Goal: Information Seeking & Learning: Learn about a topic

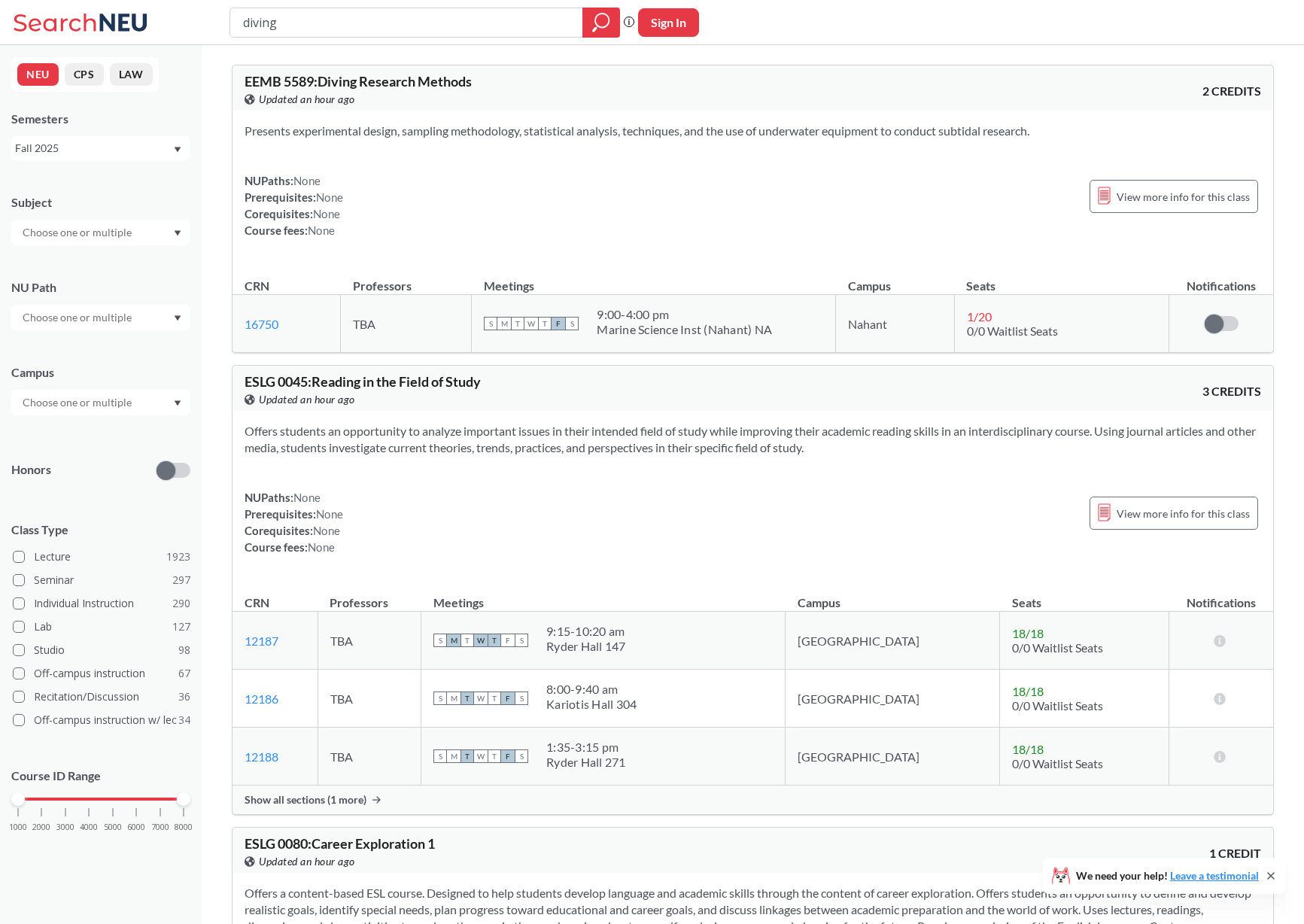
scroll to position [4075, 0]
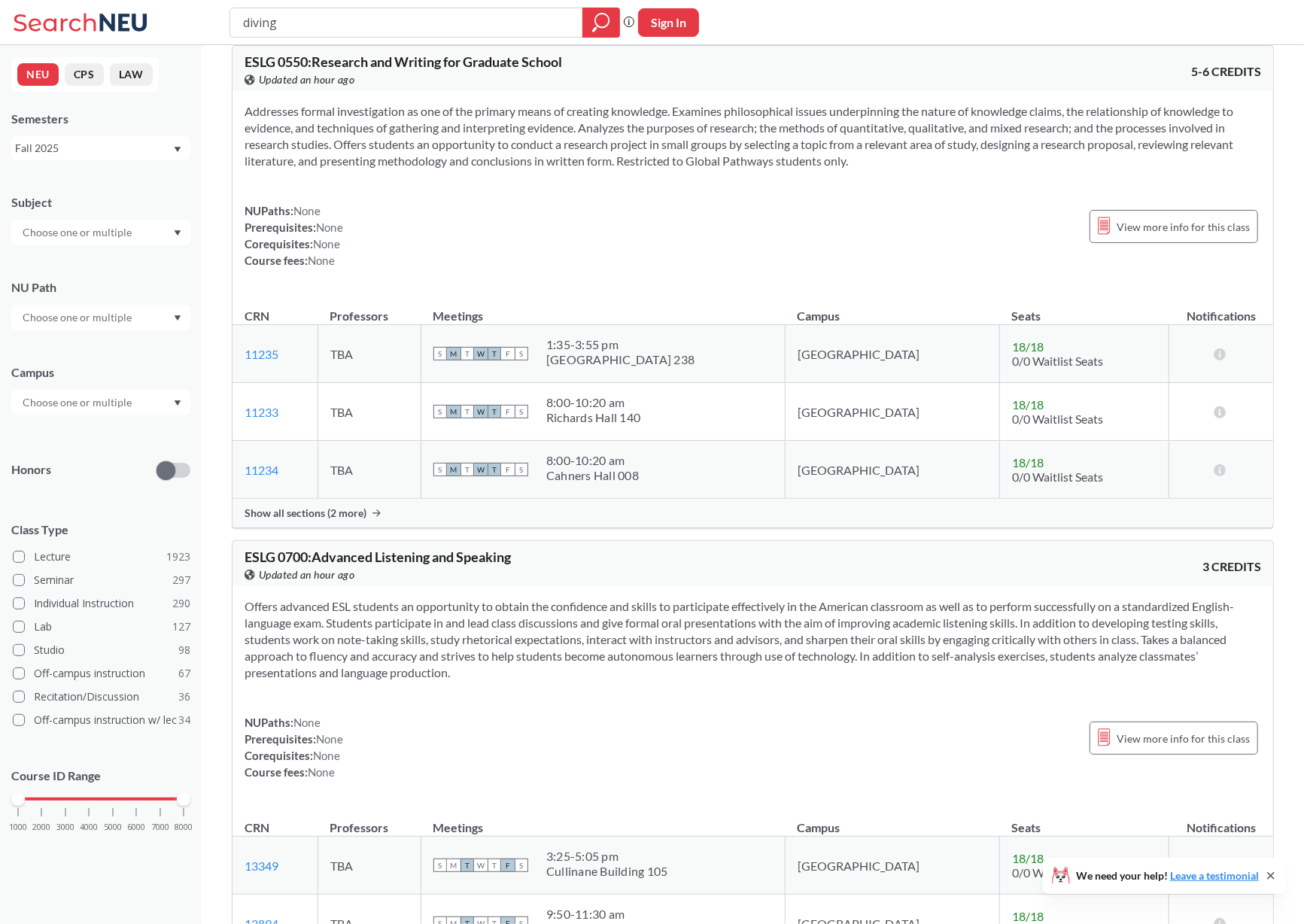
click at [316, 10] on input "diving" at bounding box center [407, 23] width 330 height 26
click at [303, 20] on input "diving" at bounding box center [407, 23] width 330 height 26
type input "b"
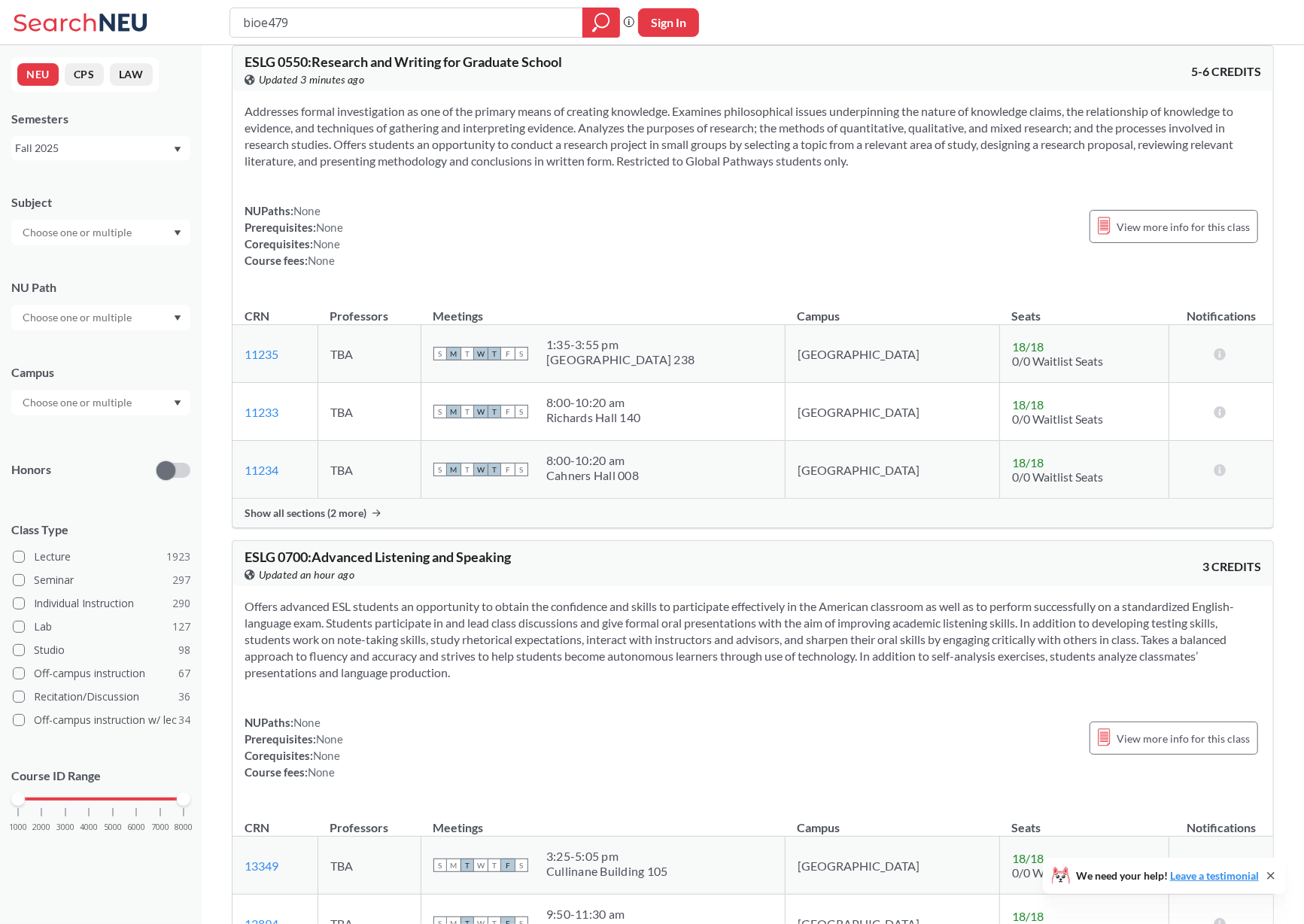
type input "bioe4792"
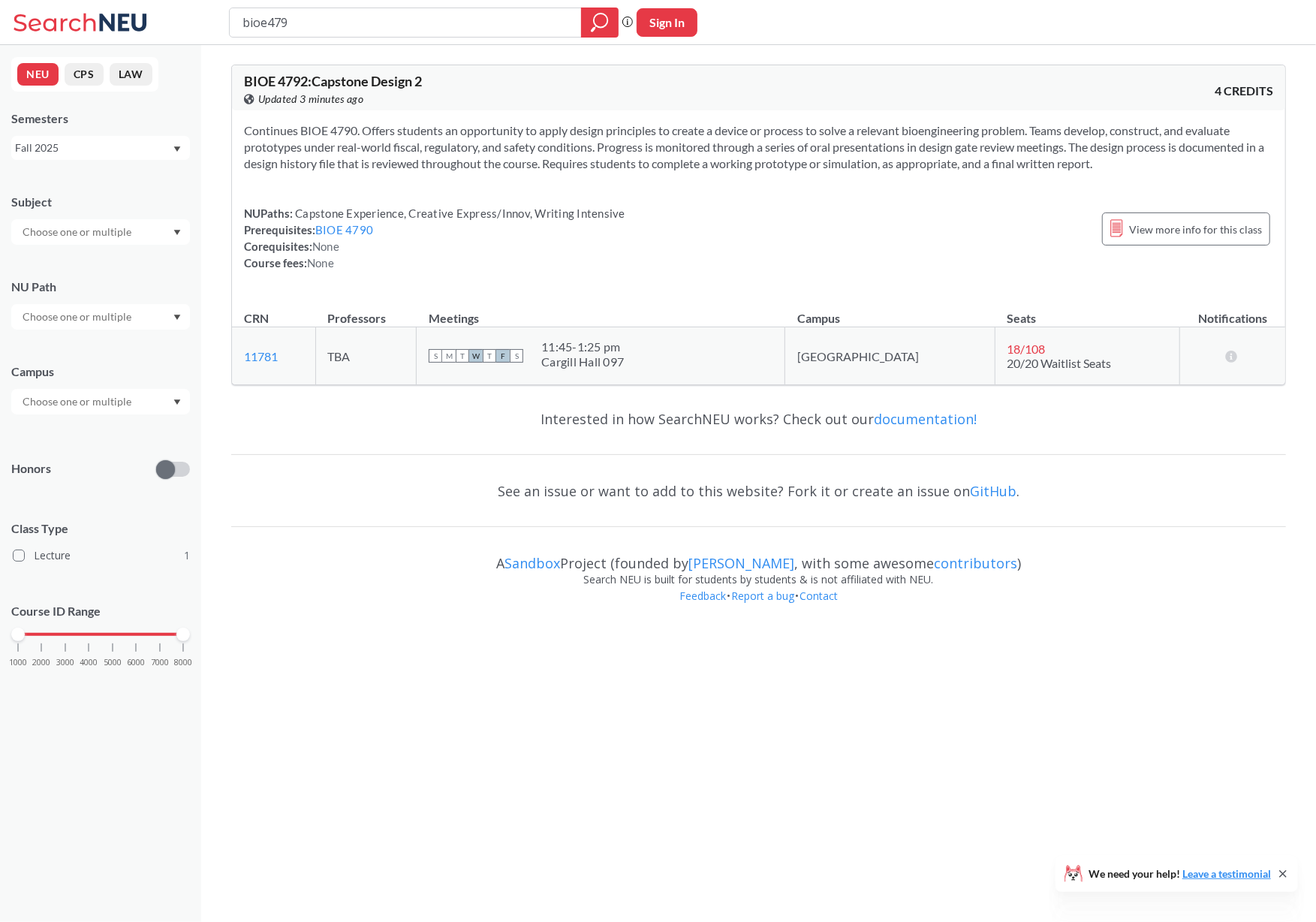
type input "bioe4790"
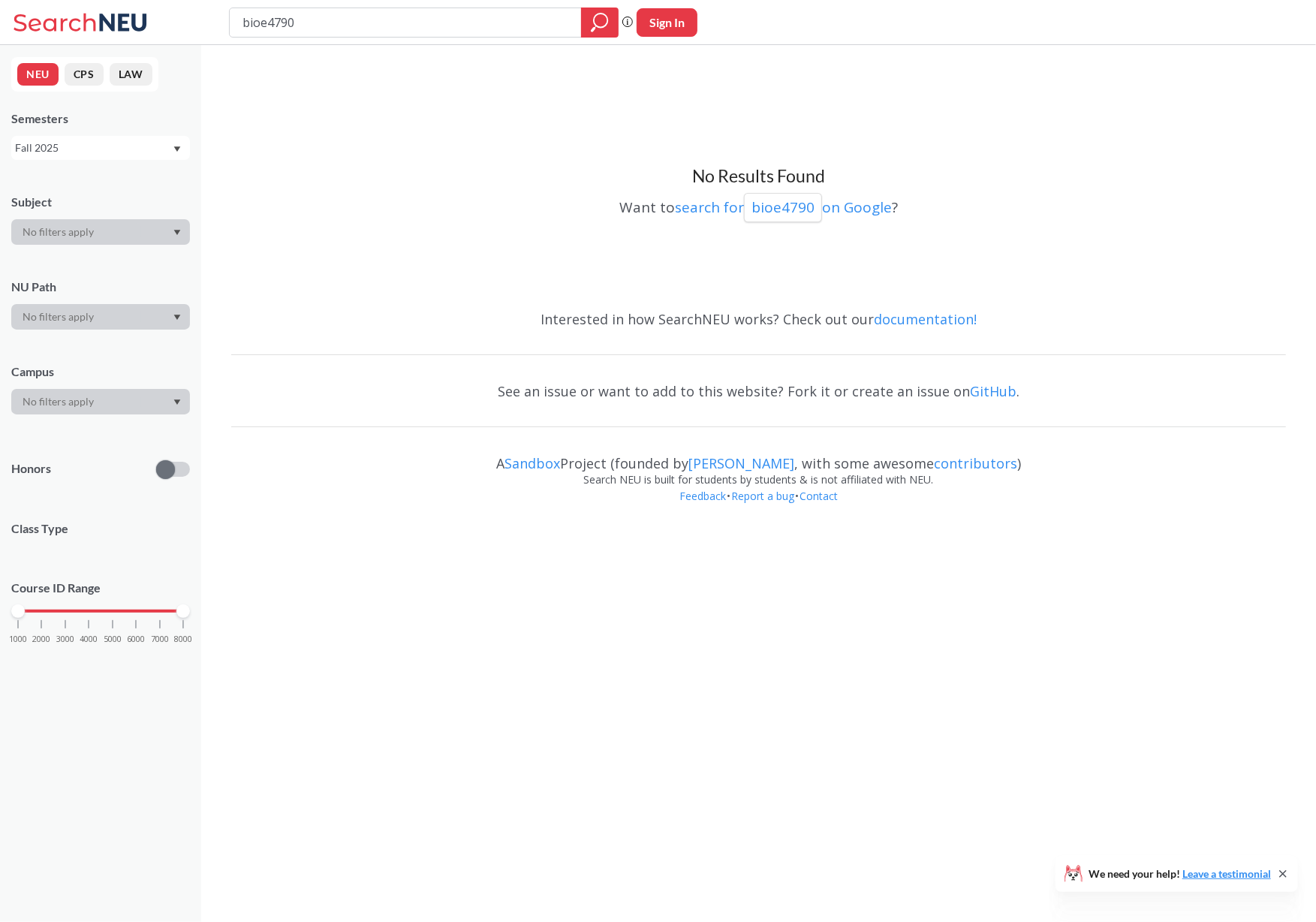
type input "bioe479"
click at [315, 29] on input "bioe479" at bounding box center [406, 22] width 330 height 26
click at [351, 23] on input "search" at bounding box center [406, 22] width 330 height 26
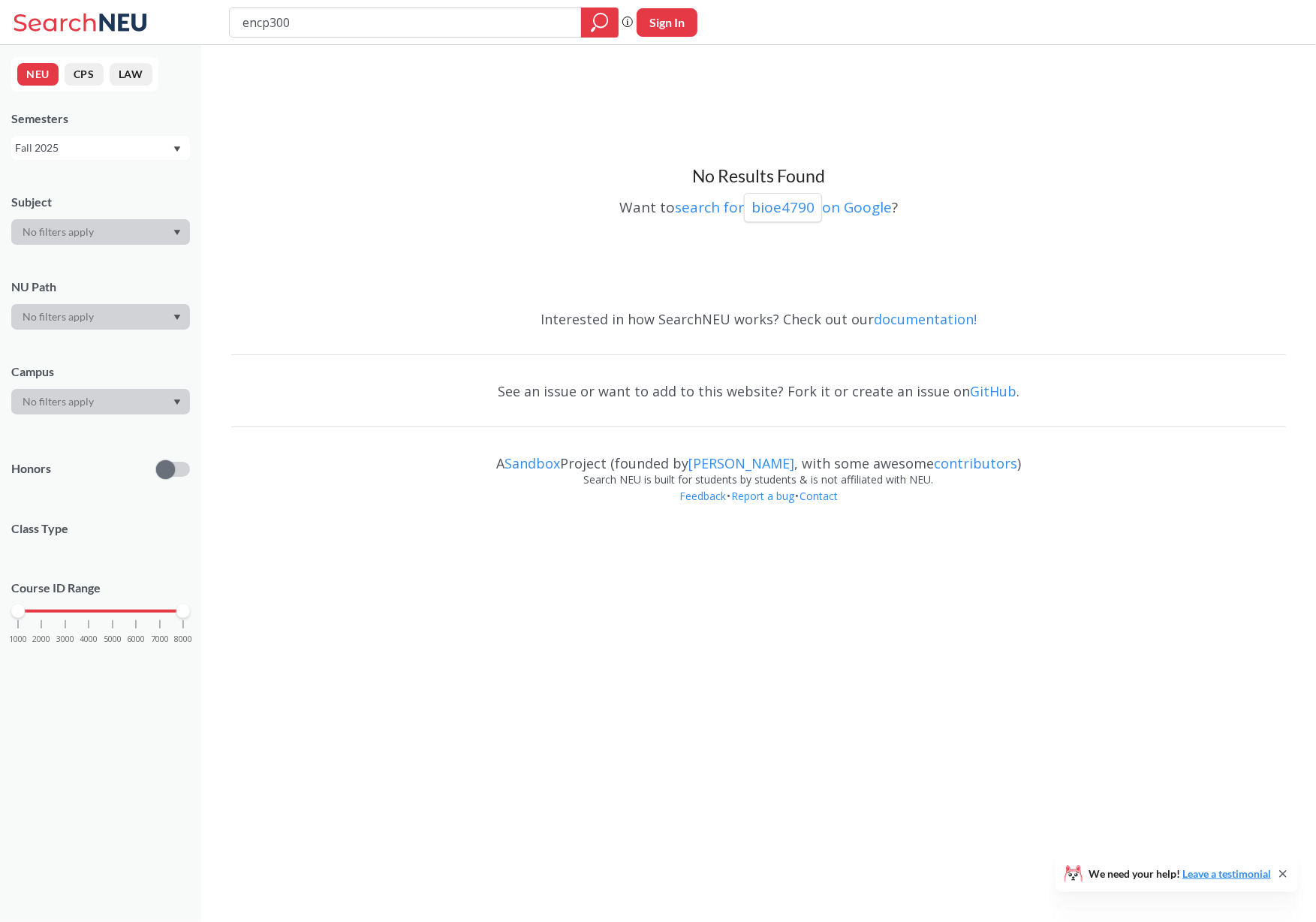
type input "encp3000"
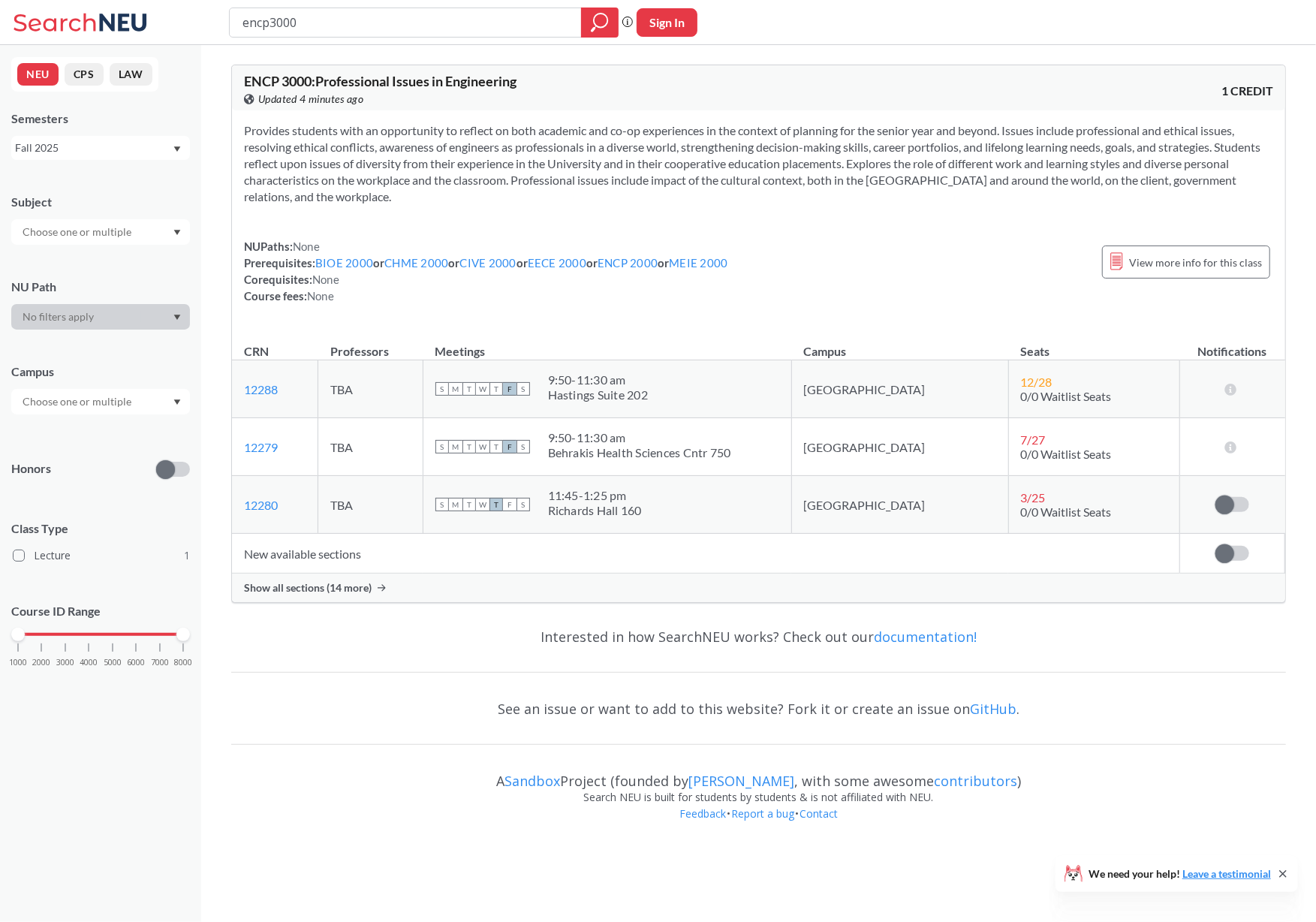
click at [342, 588] on span "Show all sections (14 more)" at bounding box center [308, 588] width 128 height 14
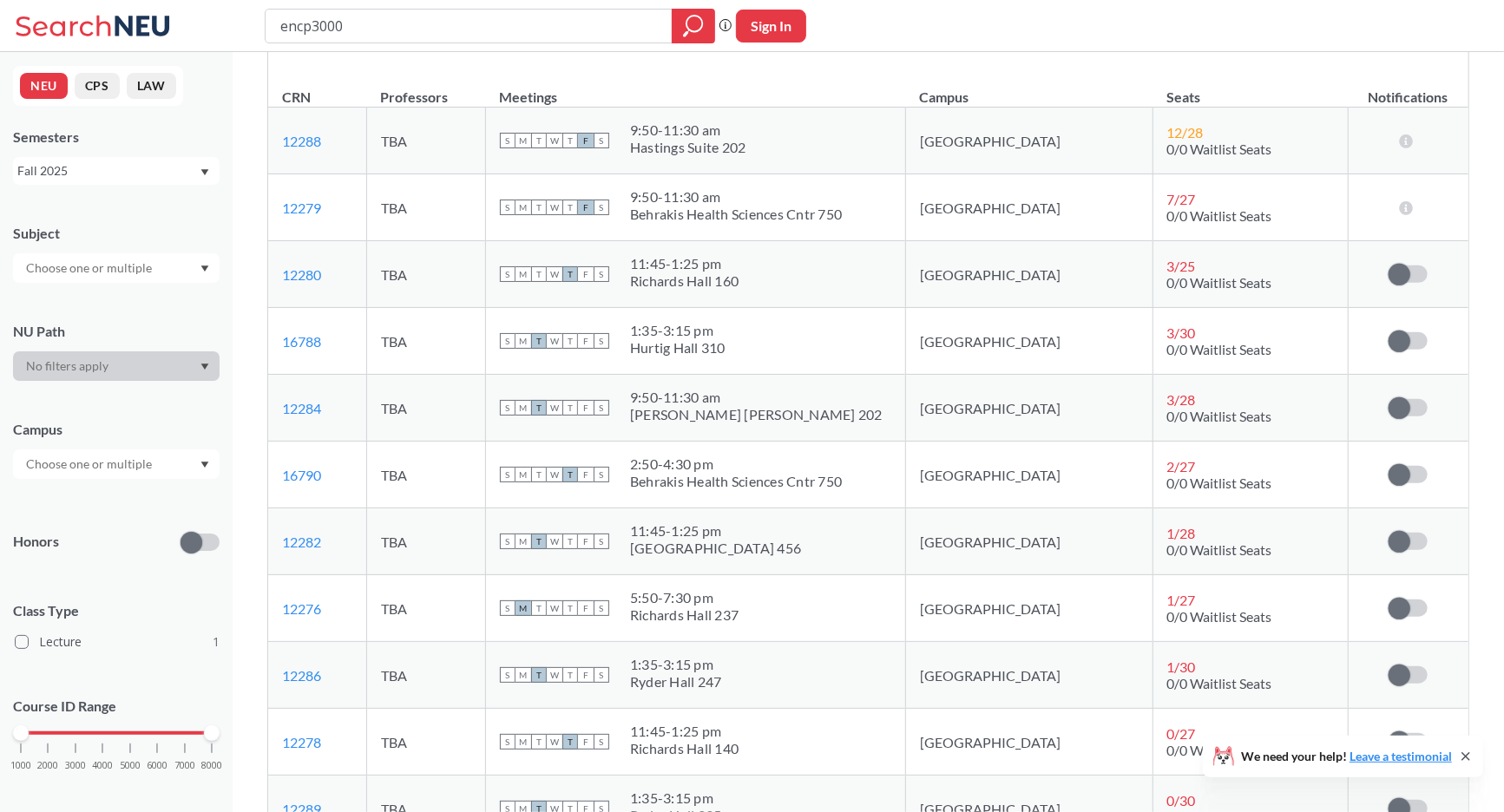
scroll to position [307, 0]
click at [102, 167] on div "Fall 2025" at bounding box center [107, 170] width 181 height 19
click at [127, 265] on div "Summer 2 2025" at bounding box center [121, 256] width 196 height 19
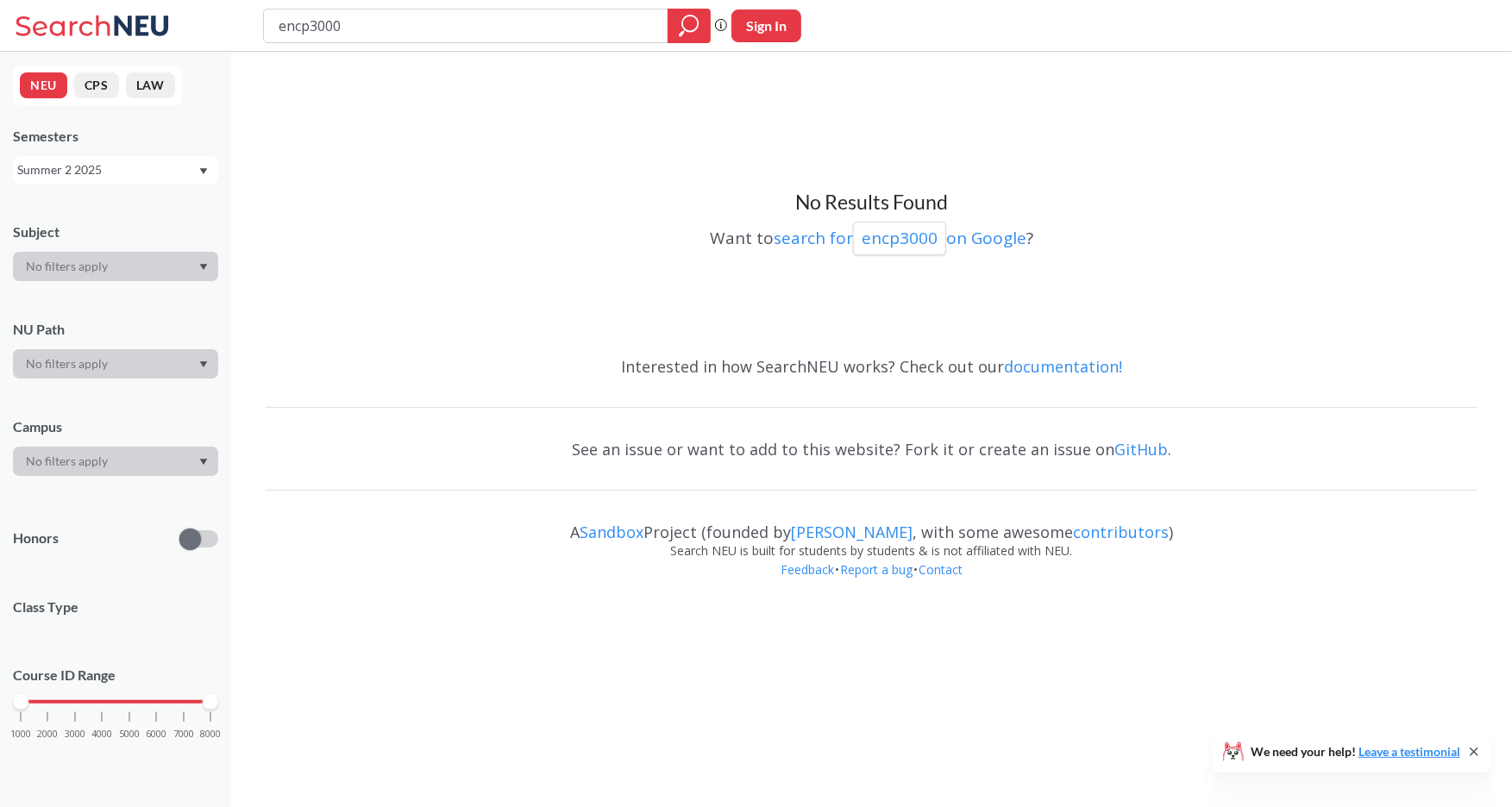
click at [475, 20] on input "encp3000" at bounding box center [466, 26] width 379 height 30
type input "ds2000"
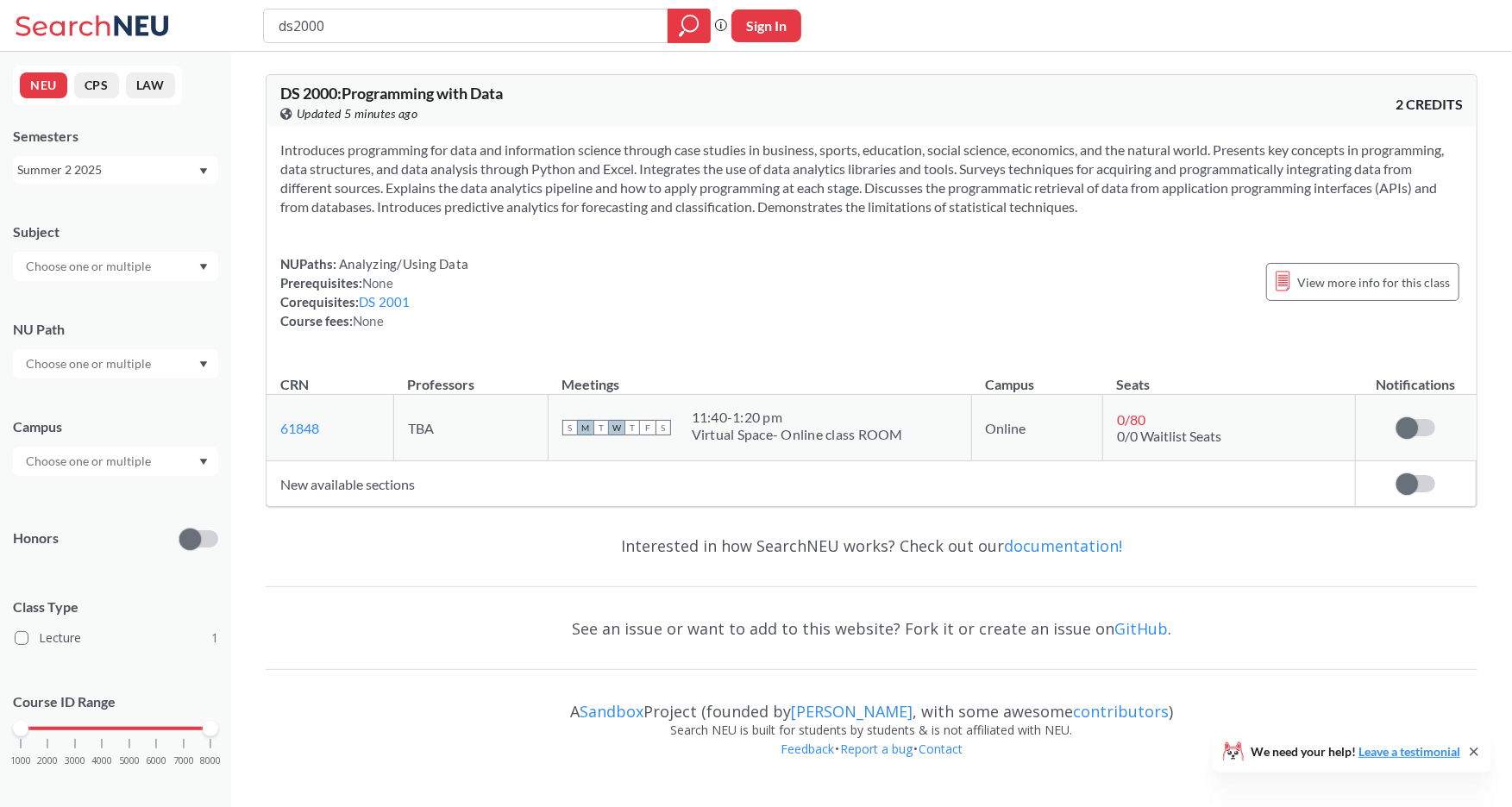
click at [369, 25] on input "ds2000" at bounding box center [466, 26] width 379 height 30
click at [128, 167] on div "Summer 2 2025" at bounding box center [106, 169] width 180 height 19
click at [120, 224] on div "Fall 2025" at bounding box center [115, 208] width 206 height 48
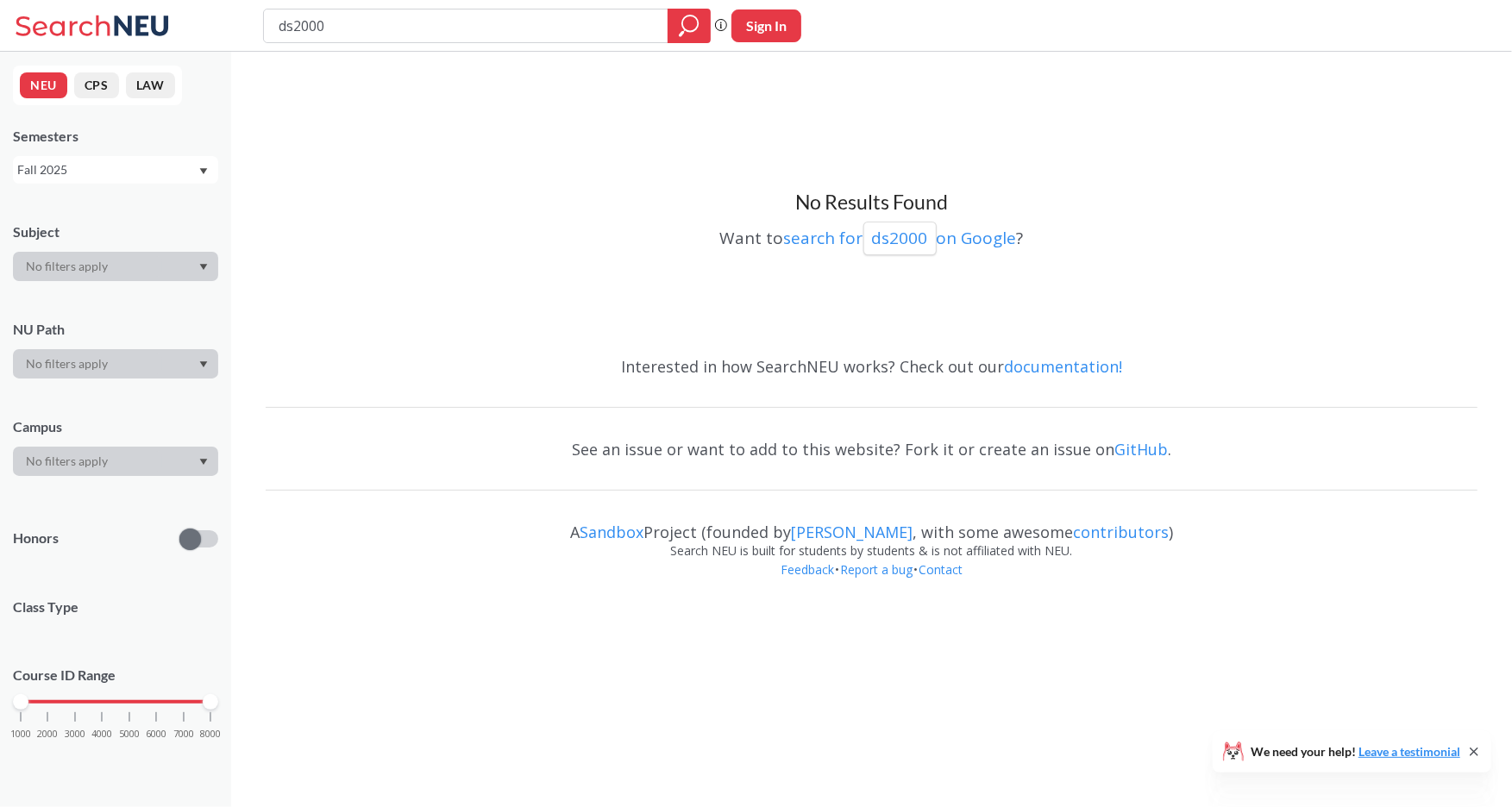
click at [564, 24] on input "ds2000" at bounding box center [466, 26] width 379 height 30
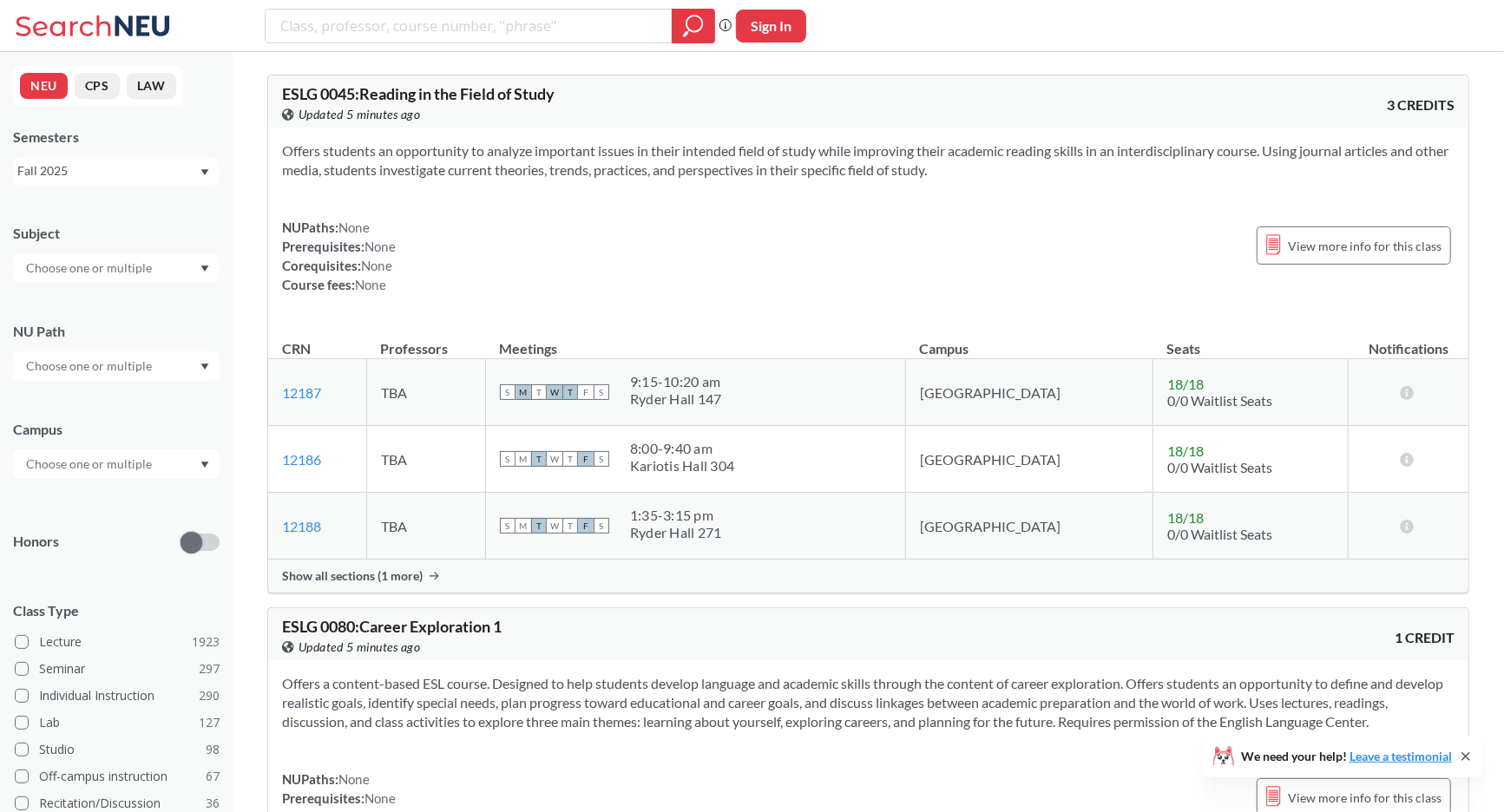
click at [465, 36] on input "search" at bounding box center [469, 26] width 381 height 30
type input "theater"
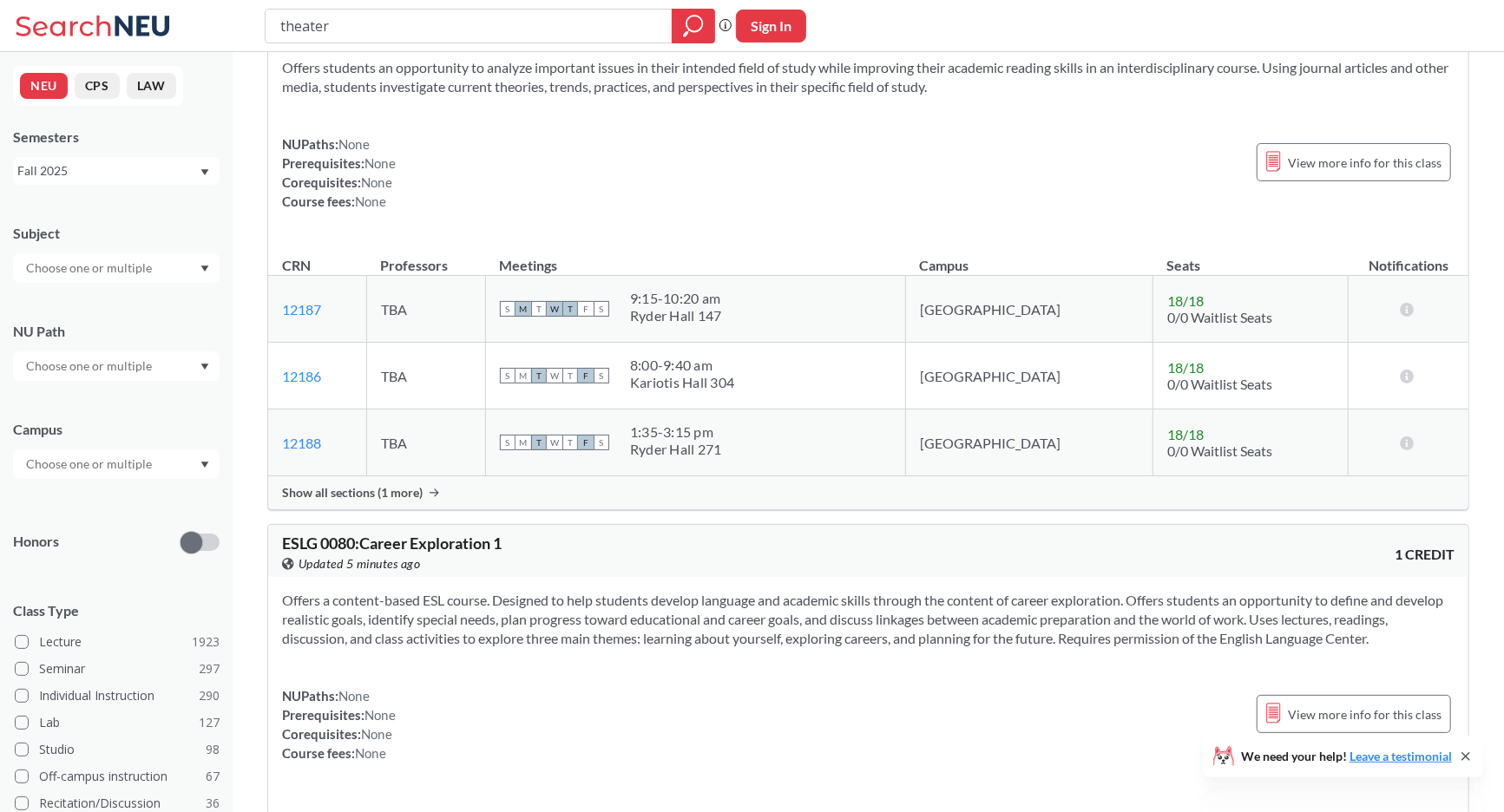
click at [324, 20] on input "theater" at bounding box center [469, 26] width 381 height 30
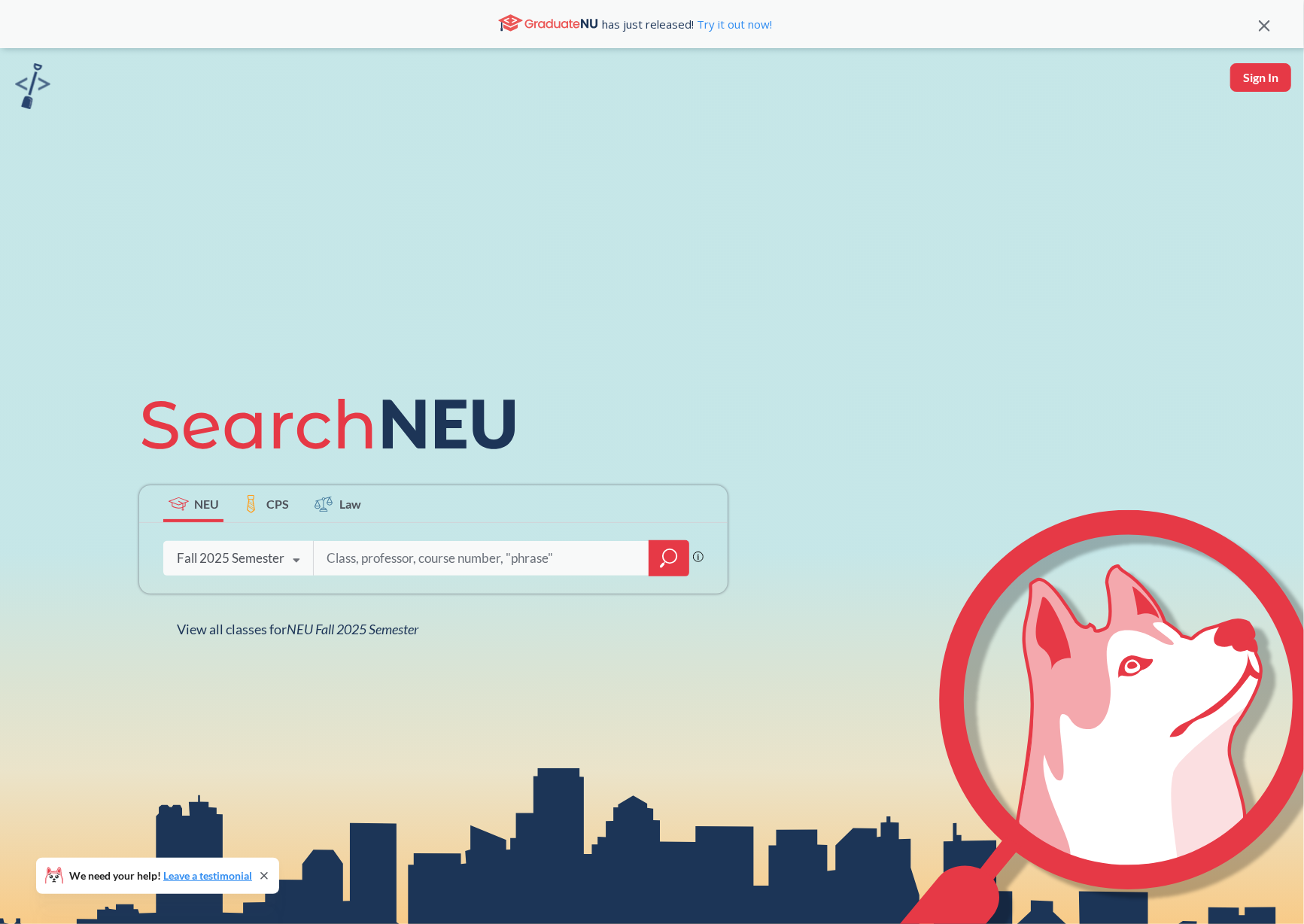
click at [275, 564] on div "Fall 2025 Semester" at bounding box center [231, 557] width 108 height 16
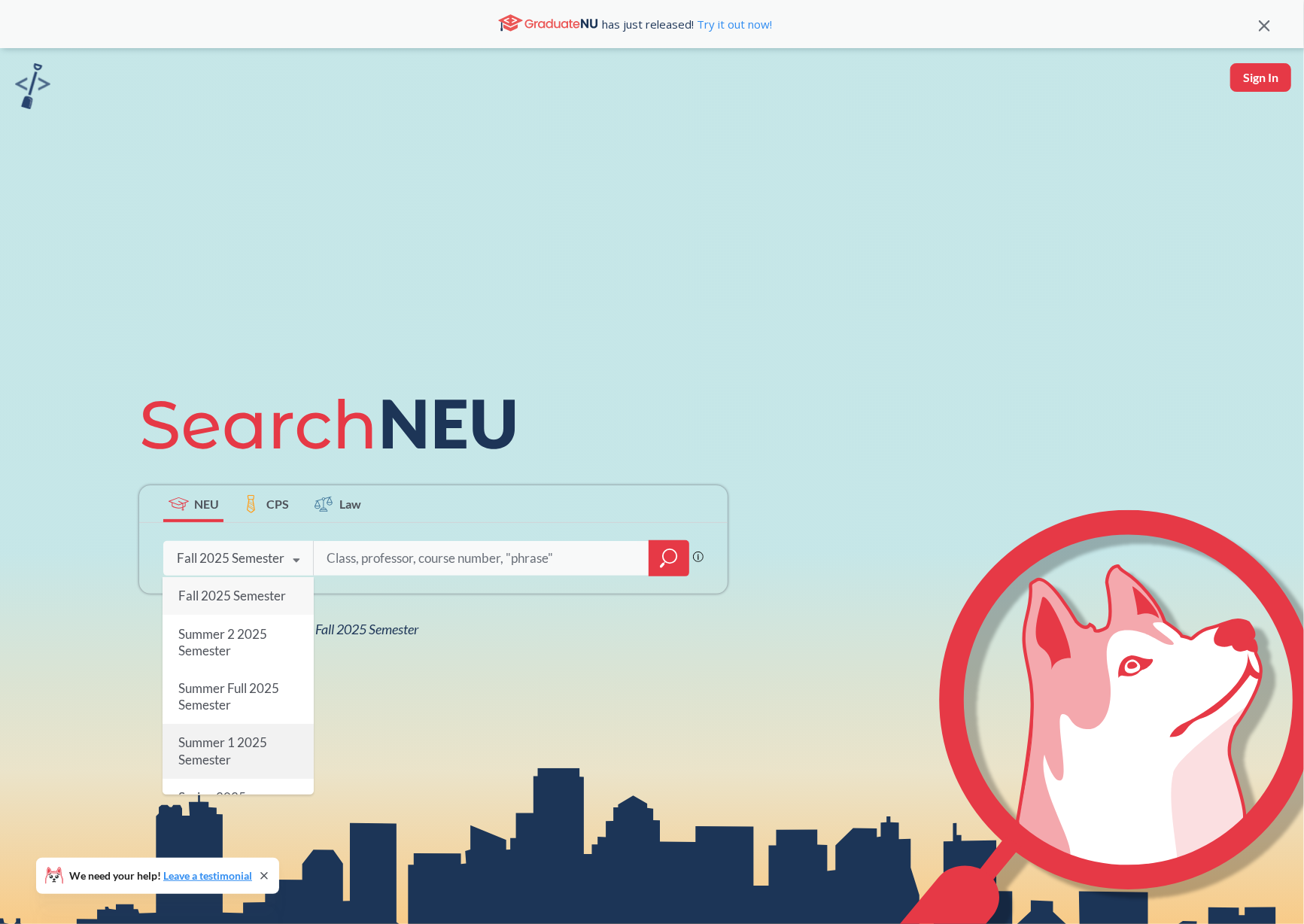
click at [229, 740] on span "Summer 1 2025 Semester" at bounding box center [223, 751] width 88 height 32
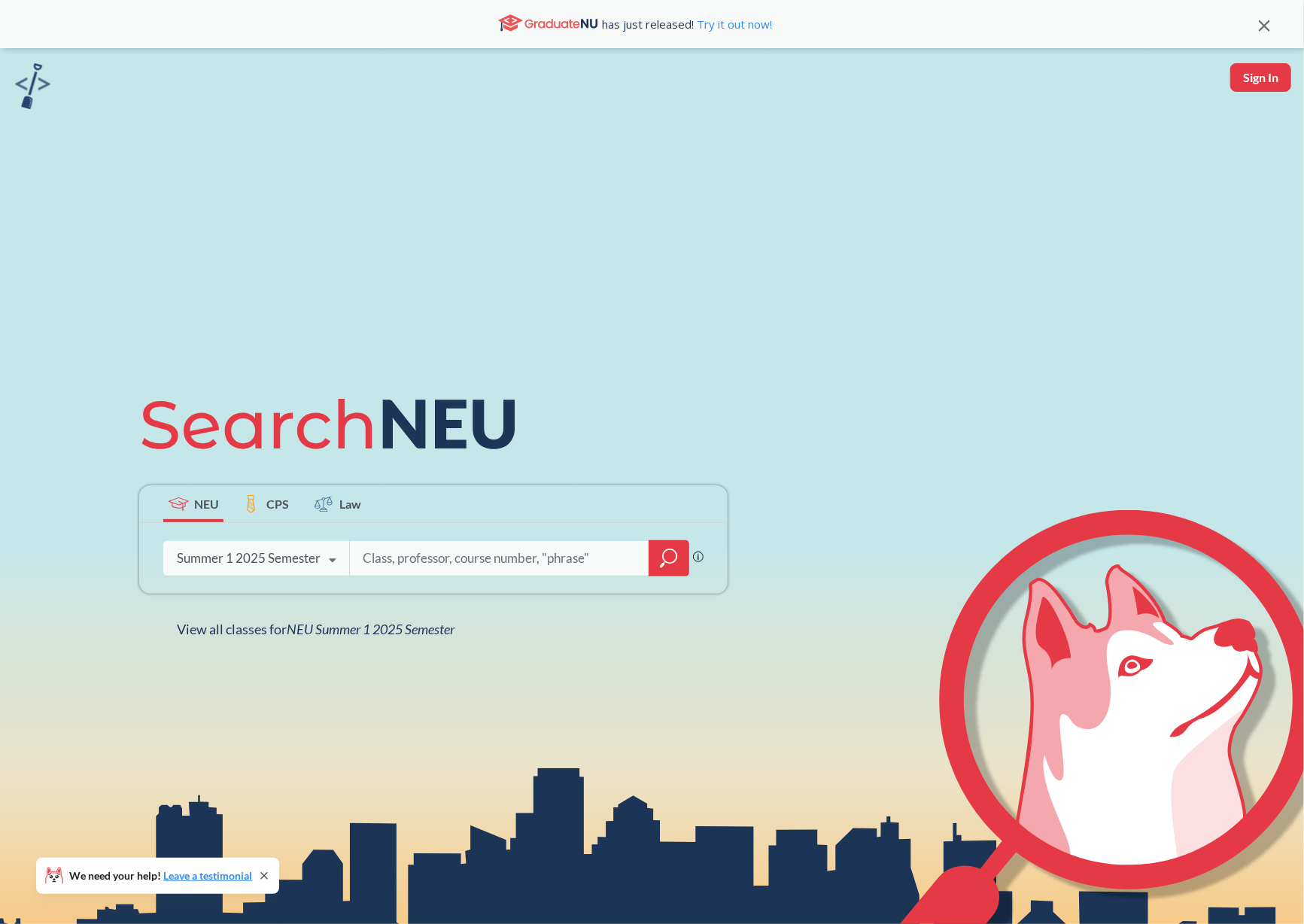
click at [453, 560] on input "search" at bounding box center [499, 558] width 277 height 31
type input "bioe4790"
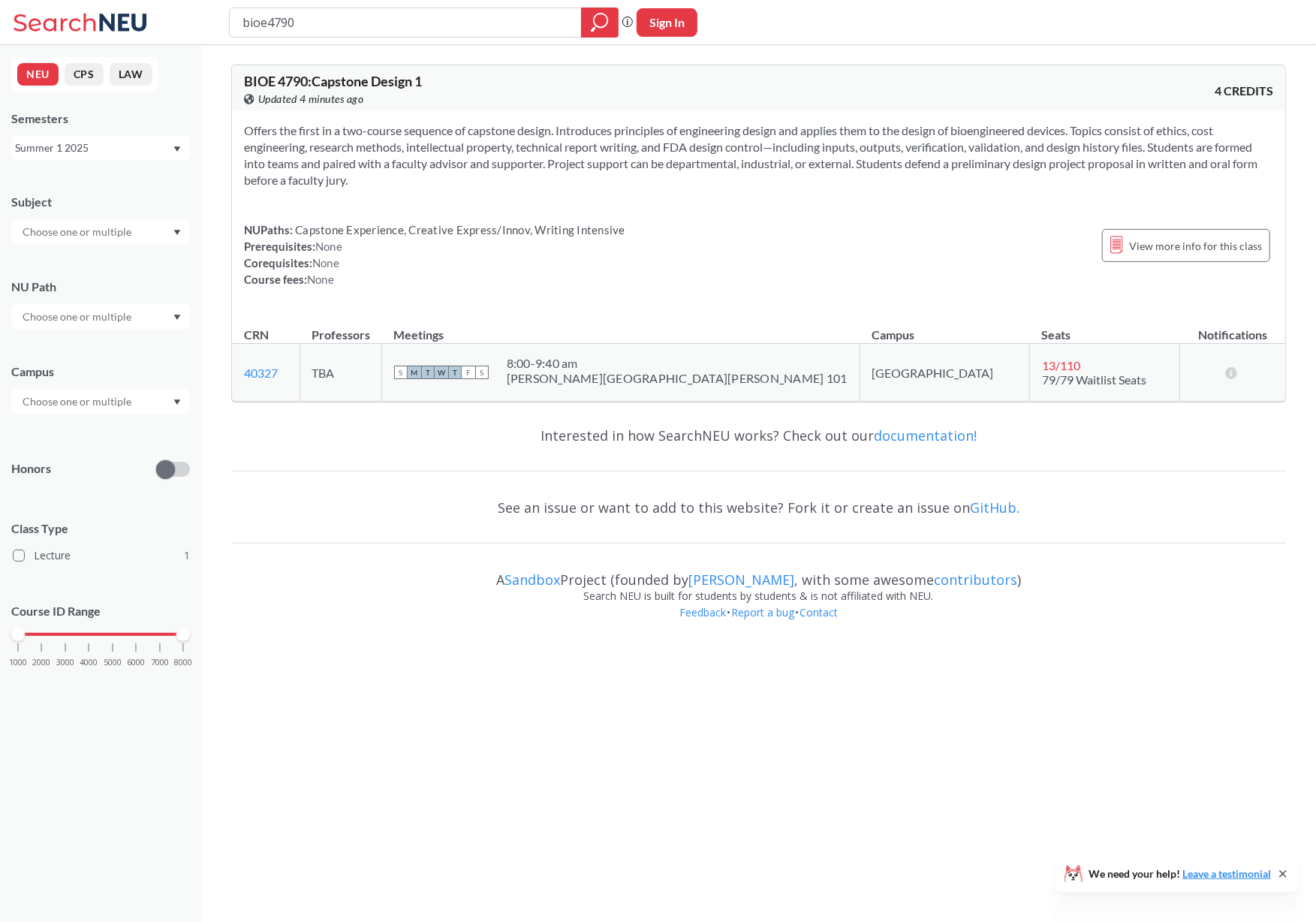
click at [88, 159] on div "Summer 1 2025" at bounding box center [100, 148] width 179 height 24
click at [80, 256] on span "Summer 1 2024" at bounding box center [58, 254] width 77 height 16
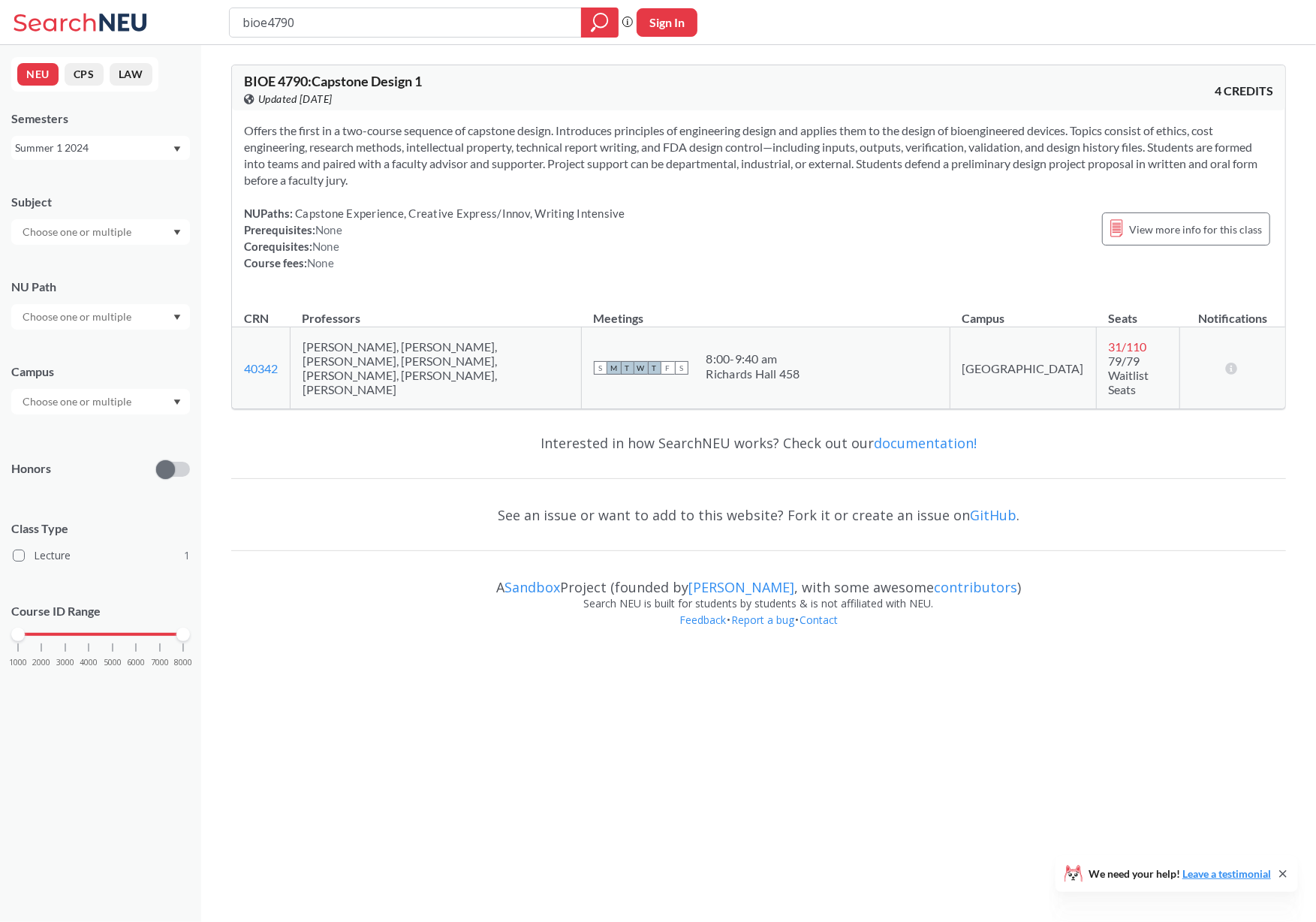
click at [80, 145] on div "Summer 1 2024" at bounding box center [93, 147] width 157 height 16
click at [292, 16] on input "bioe4790" at bounding box center [406, 22] width 330 height 26
click at [86, 142] on div "Summer 1 2024" at bounding box center [93, 147] width 157 height 16
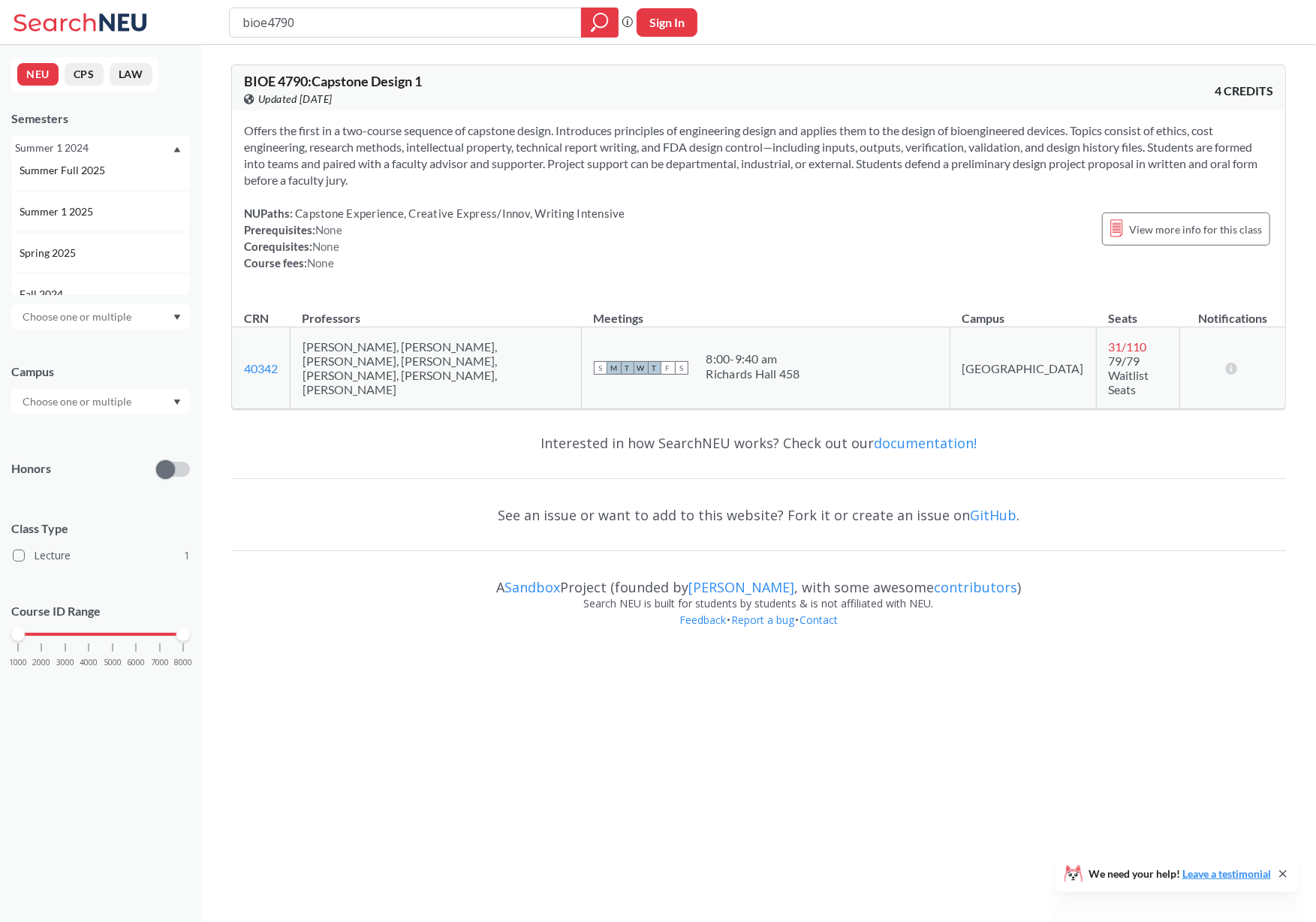
scroll to position [99, 0]
click at [77, 238] on span "Spring 2025" at bounding box center [49, 246] width 60 height 16
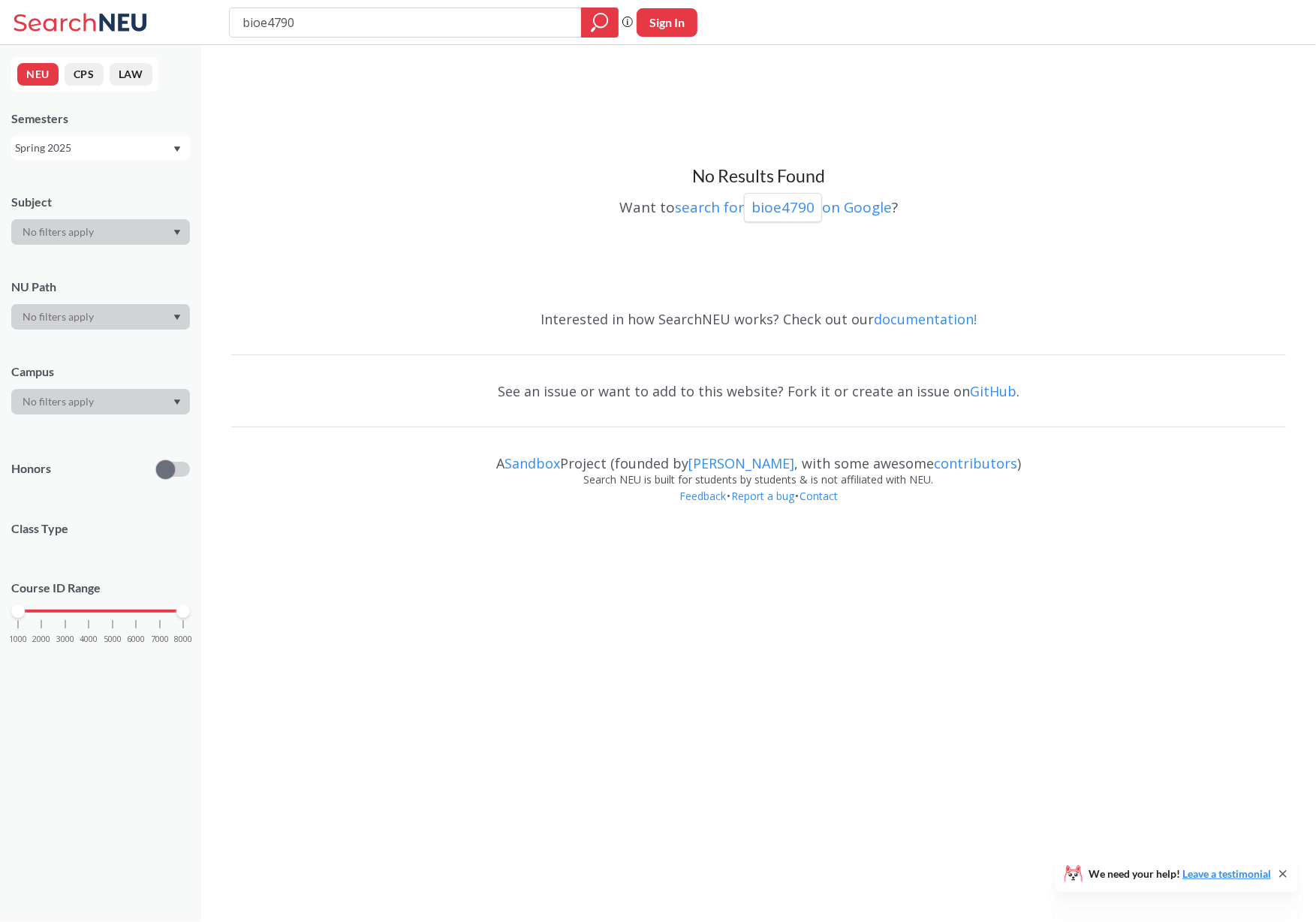
click at [286, 17] on input "bioe4790" at bounding box center [406, 22] width 330 height 26
type input "bioe5410"
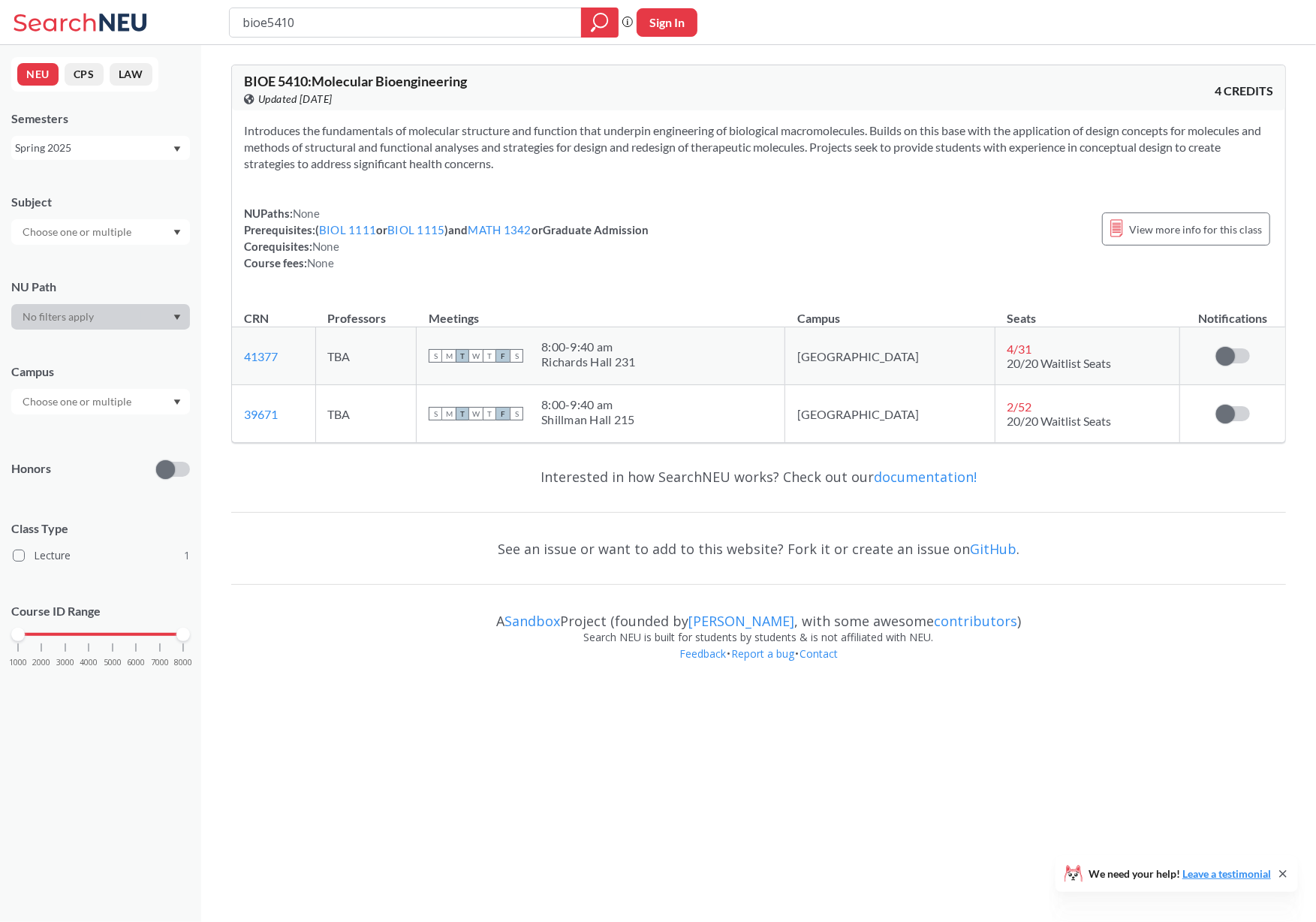
click at [105, 150] on div "Spring 2025" at bounding box center [93, 147] width 157 height 16
click at [70, 205] on span "Spring 2024" at bounding box center [49, 206] width 60 height 16
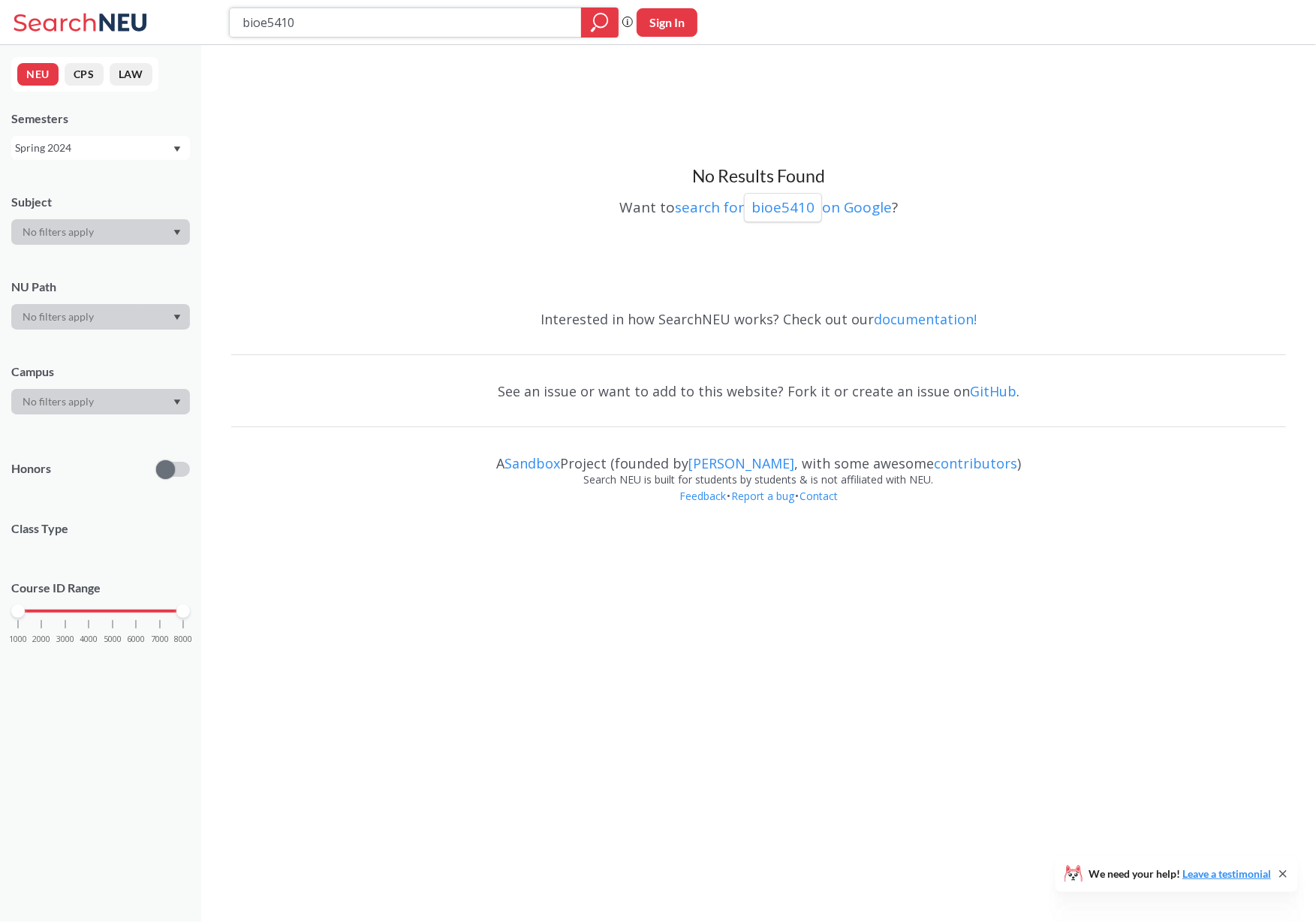
click at [600, 21] on icon "magnifying glass" at bounding box center [600, 22] width 18 height 21
click at [373, 15] on input "bioe5410" at bounding box center [406, 22] width 330 height 26
type input "bioe5420"
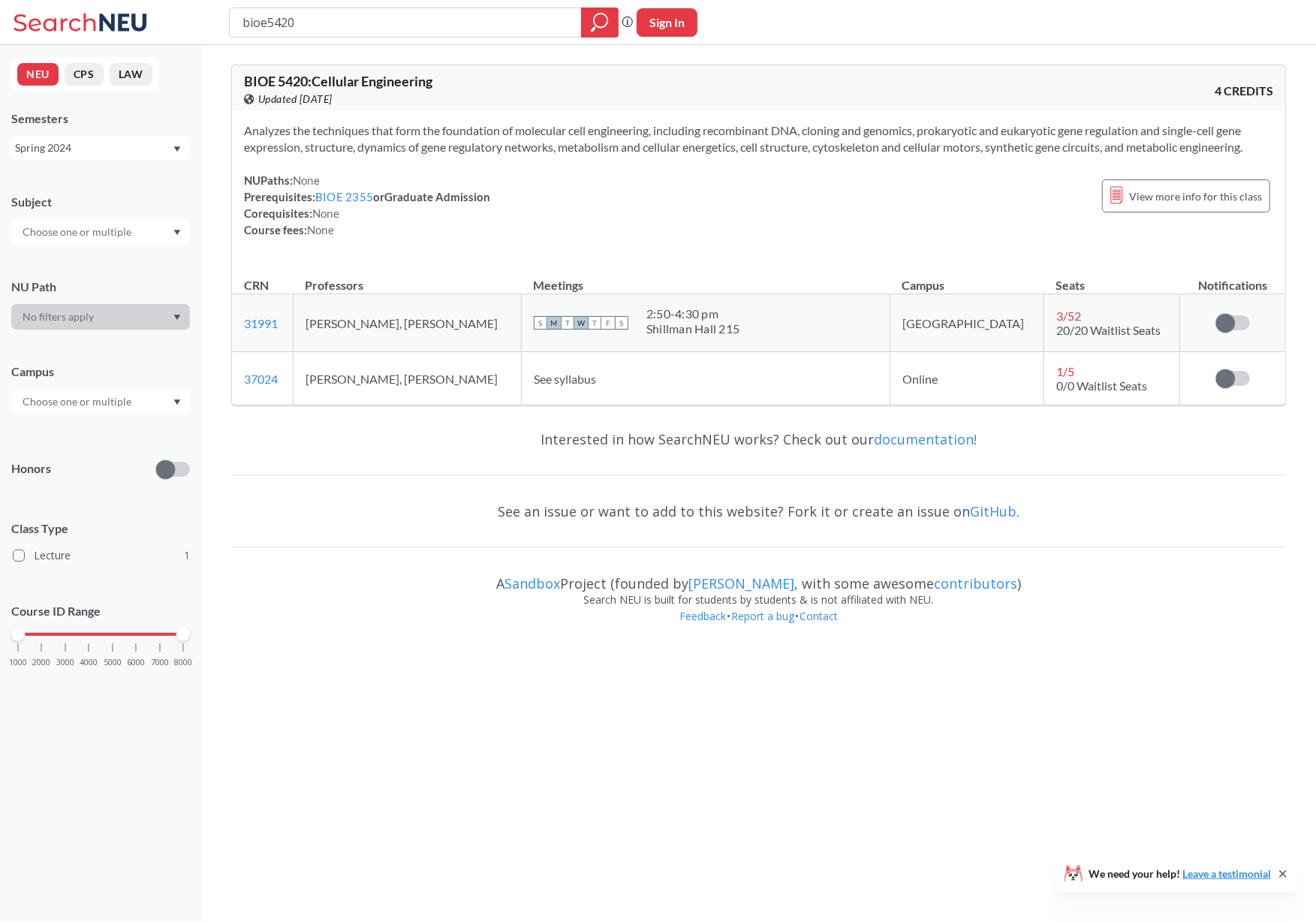
click at [251, 13] on input "bioe5420" at bounding box center [406, 22] width 330 height 26
click at [275, 16] on input "bioe5420" at bounding box center [406, 22] width 330 height 26
type input "encp3000"
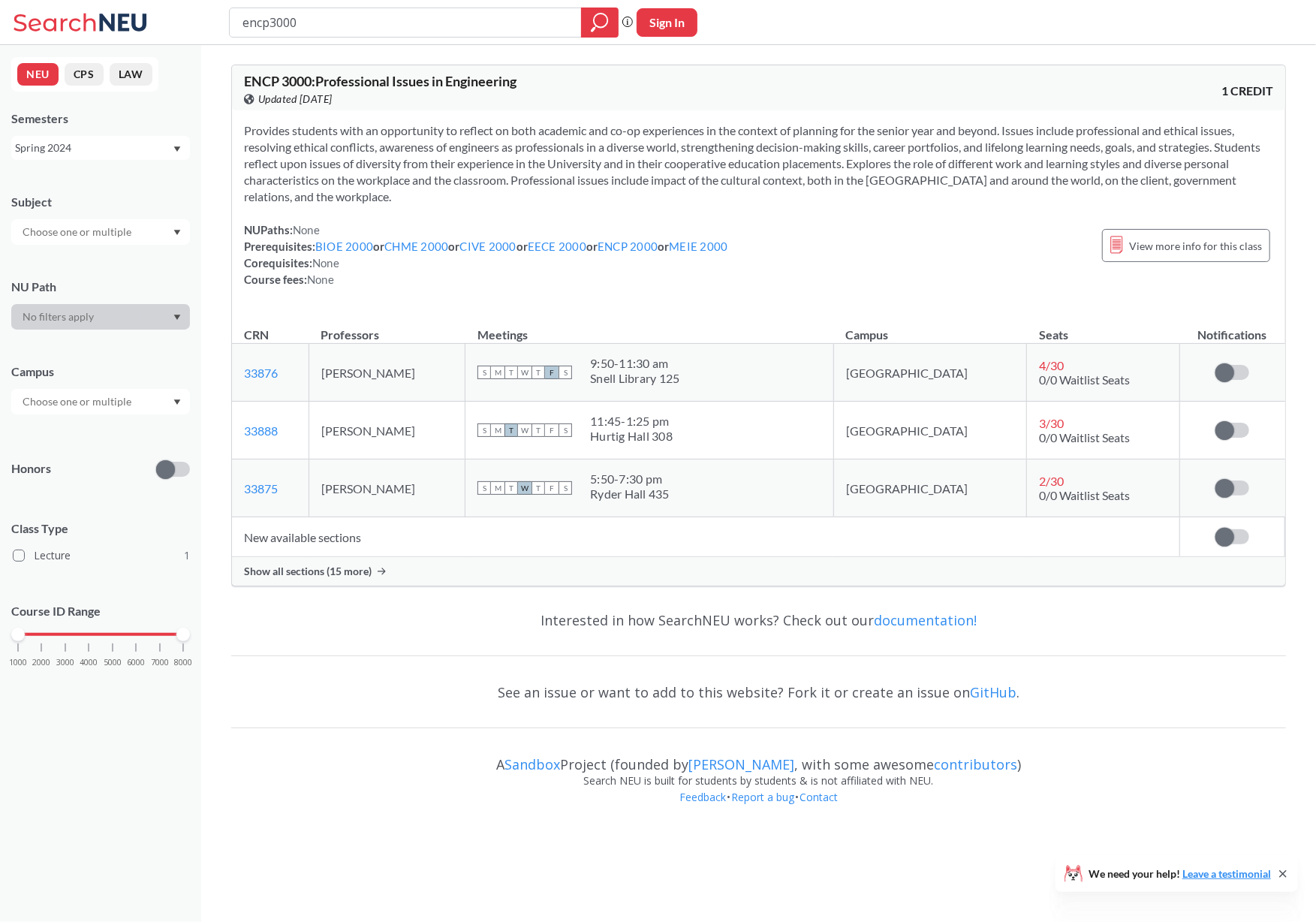
click at [55, 158] on div "Spring 2024" at bounding box center [100, 148] width 179 height 24
click at [74, 189] on div "Fall 2025" at bounding box center [100, 181] width 179 height 42
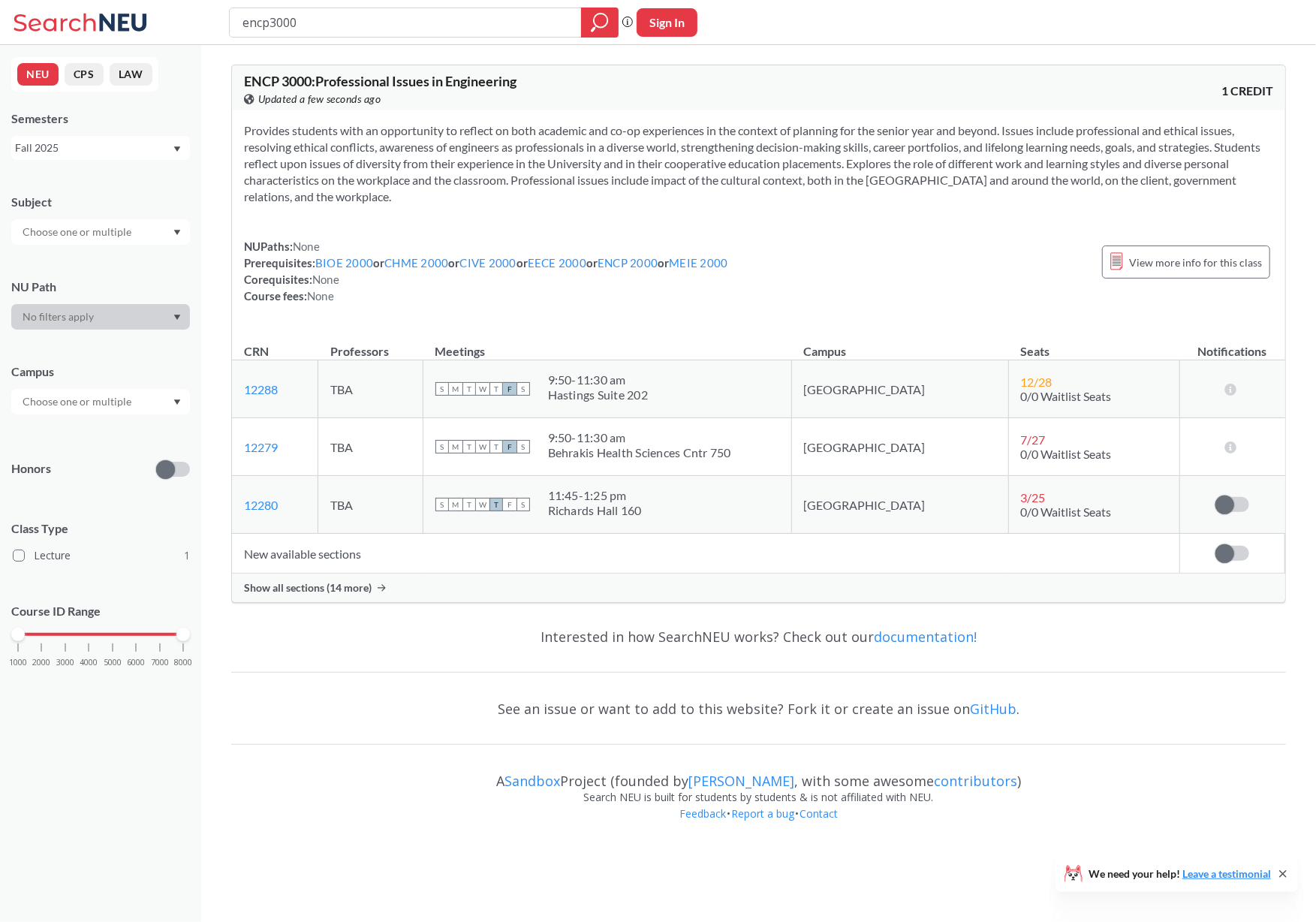
click at [343, 590] on span "Show all sections (14 more)" at bounding box center [308, 588] width 128 height 14
